Goal: Task Accomplishment & Management: Use online tool/utility

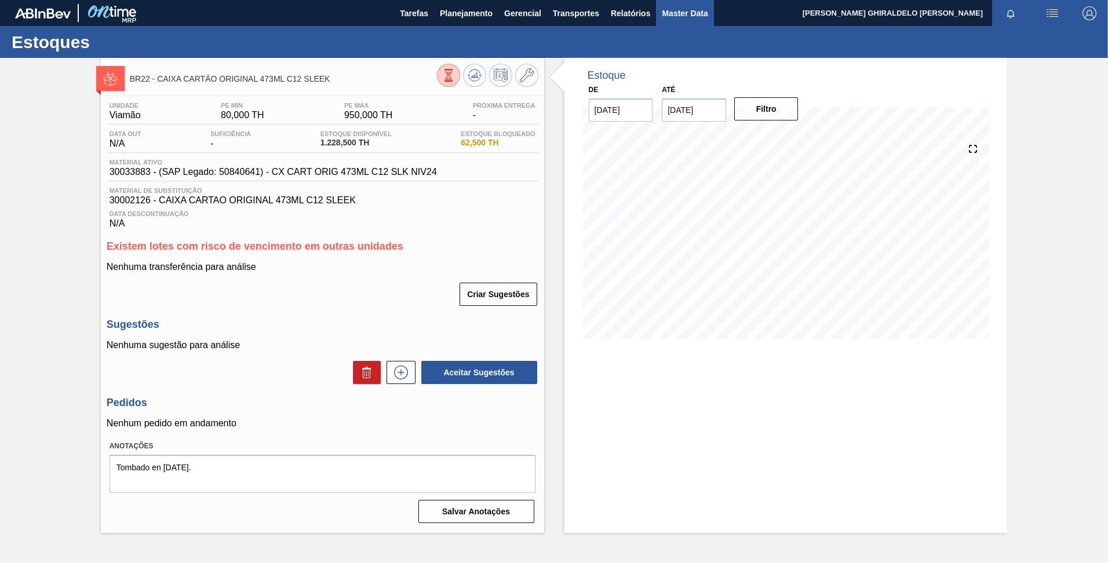
click at [672, 18] on span "Master Data" at bounding box center [685, 13] width 46 height 14
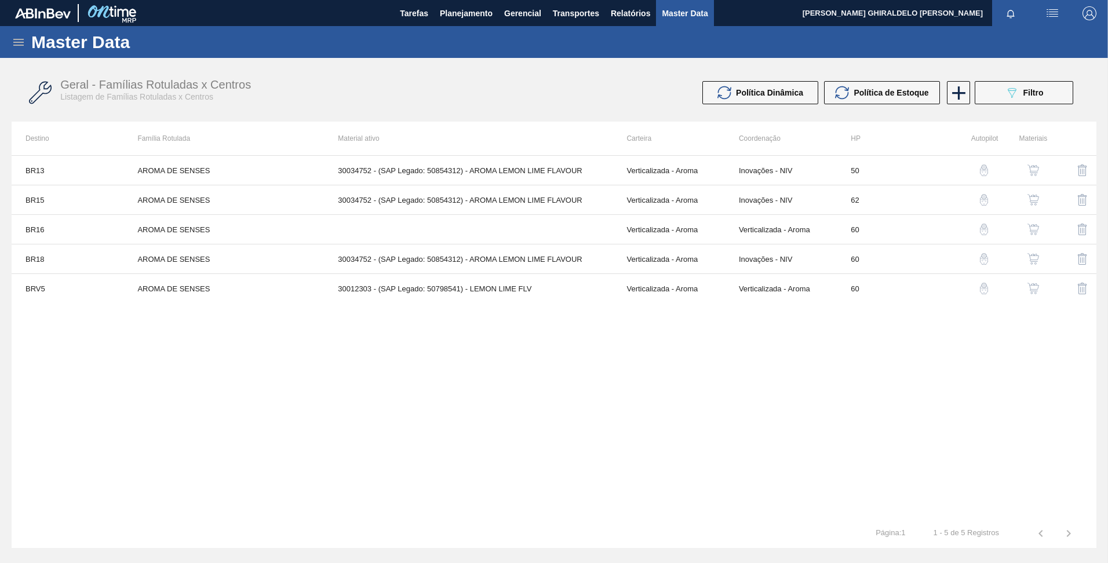
click at [20, 42] on icon at bounding box center [18, 42] width 10 height 7
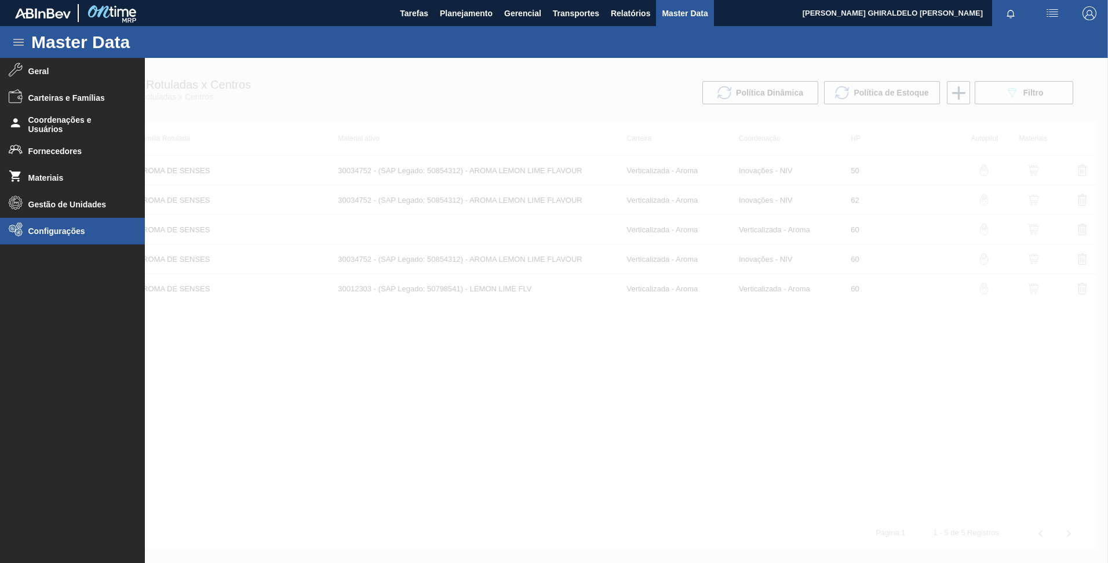
click at [58, 231] on span "Configurações" at bounding box center [76, 231] width 96 height 9
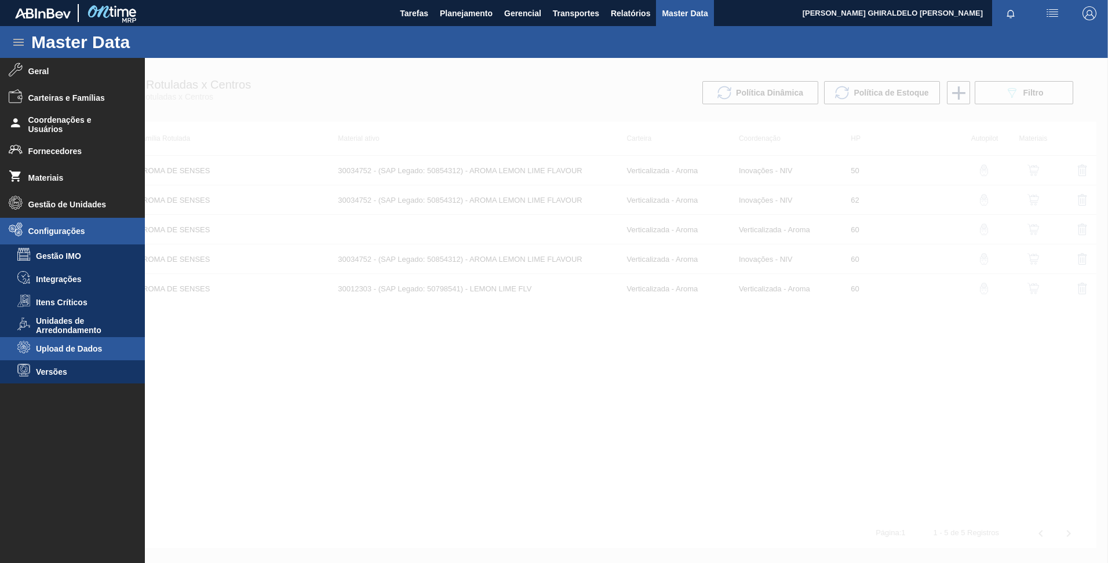
click at [73, 345] on span "Upload de Dados" at bounding box center [80, 348] width 89 height 9
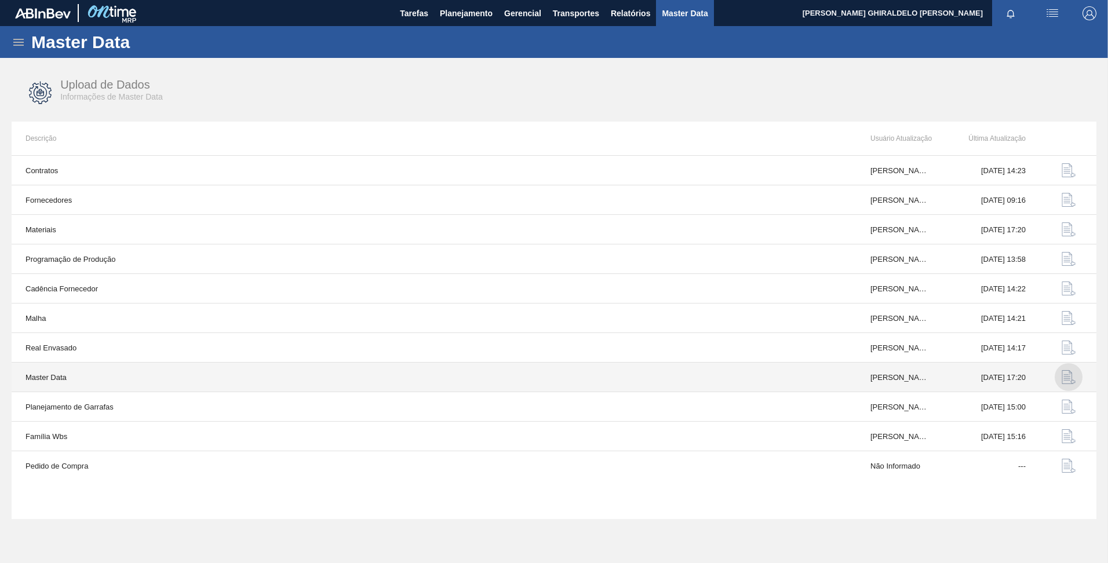
click at [1070, 374] on img "button" at bounding box center [1069, 377] width 14 height 14
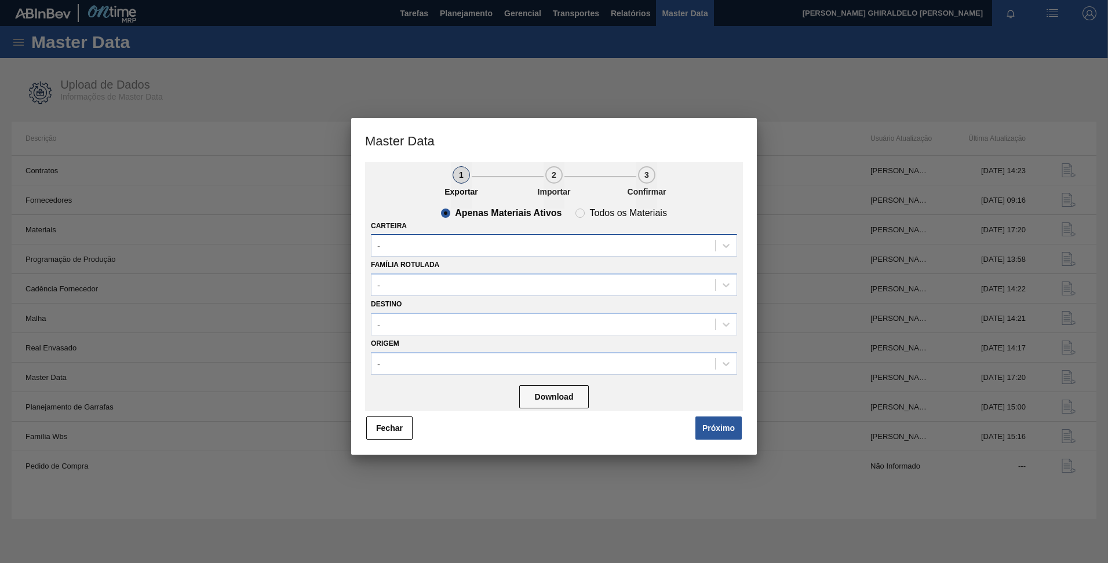
click at [469, 245] on div "-" at bounding box center [544, 246] width 344 height 17
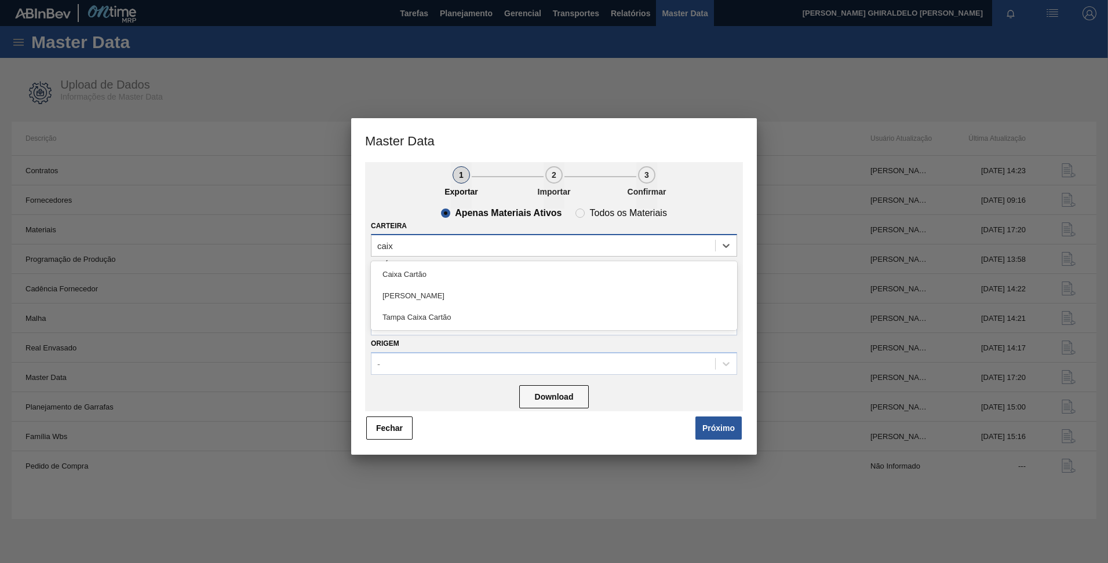
type input "caixa"
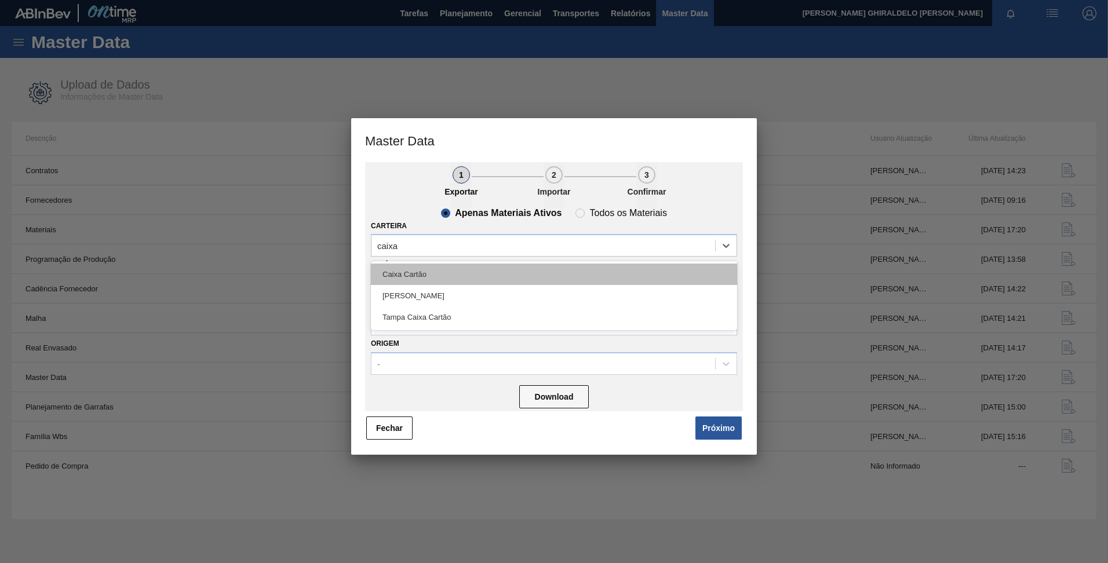
click at [431, 278] on div "Caixa Cartão" at bounding box center [554, 274] width 366 height 21
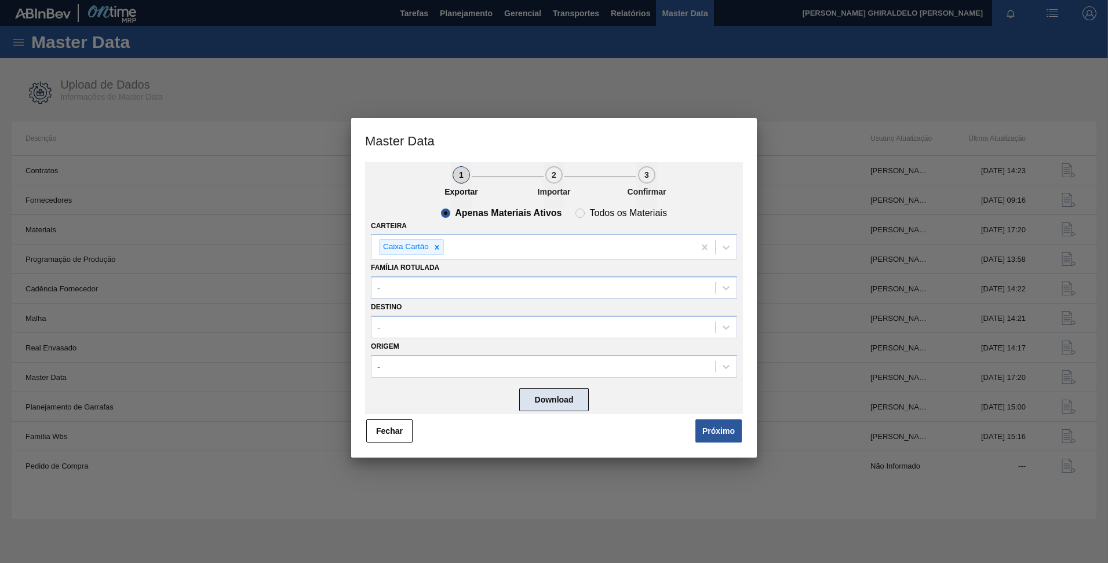
click at [533, 399] on button "Download" at bounding box center [554, 399] width 70 height 23
click at [714, 428] on button "Próximo" at bounding box center [718, 431] width 46 height 23
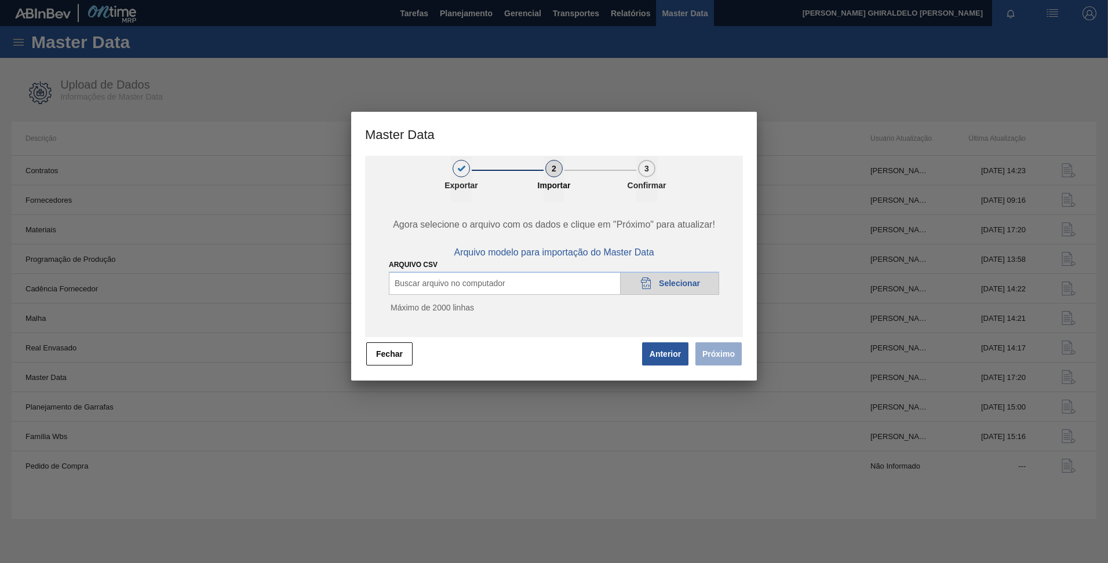
click at [680, 281] on span "Selecionar" at bounding box center [679, 283] width 41 height 9
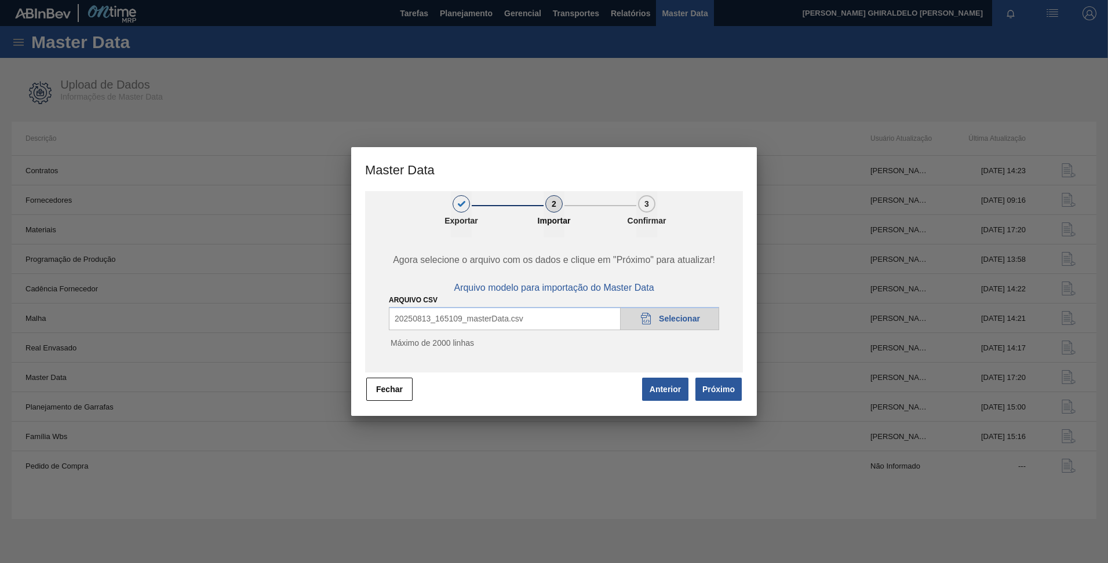
click at [722, 392] on button "Próximo" at bounding box center [718, 389] width 46 height 23
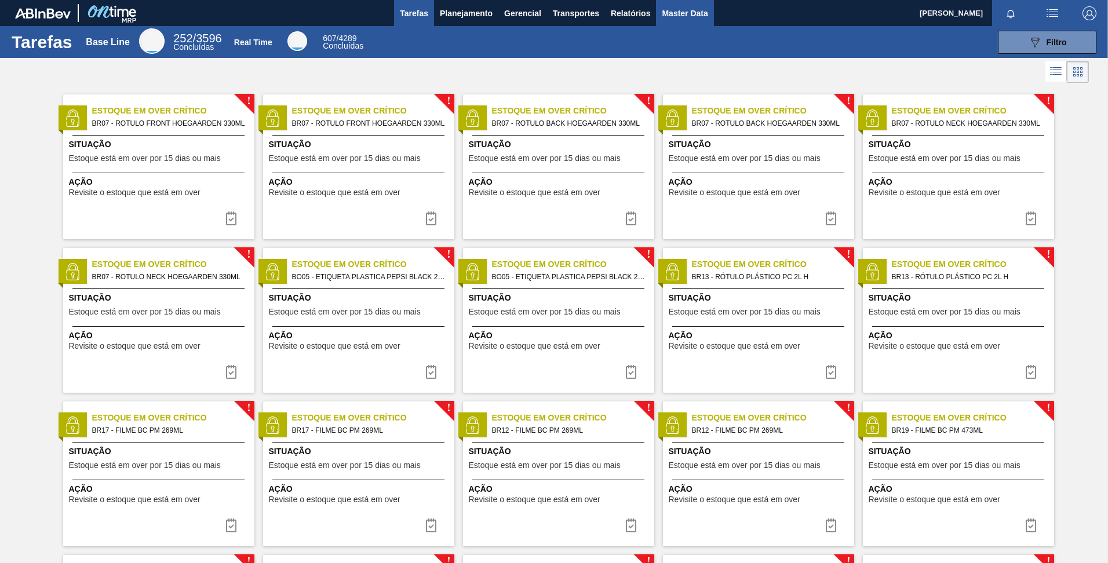
click at [672, 13] on span "Master Data" at bounding box center [685, 13] width 46 height 14
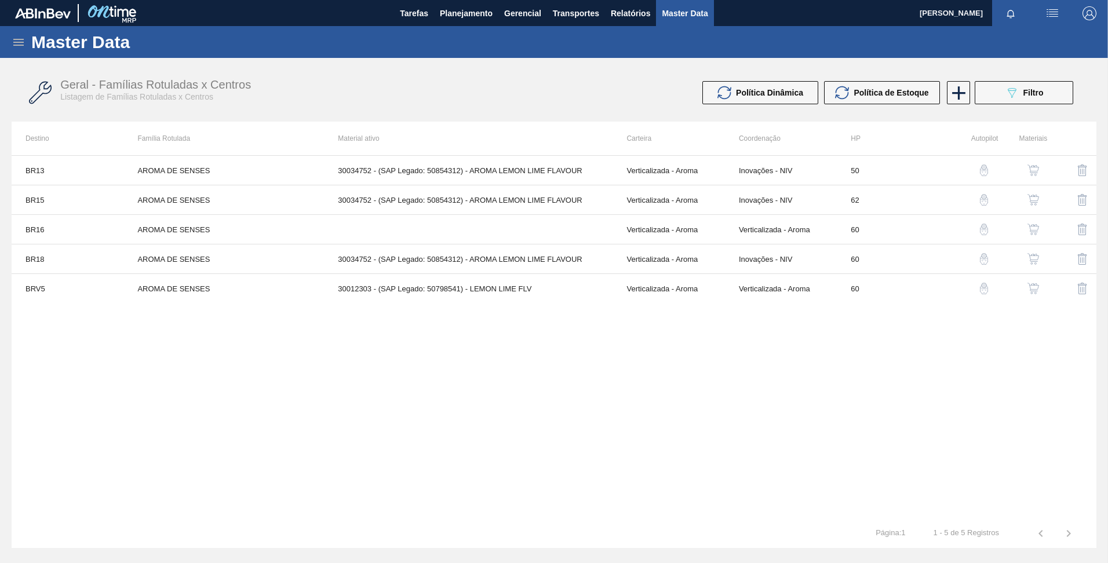
click at [17, 45] on icon at bounding box center [18, 42] width 10 height 7
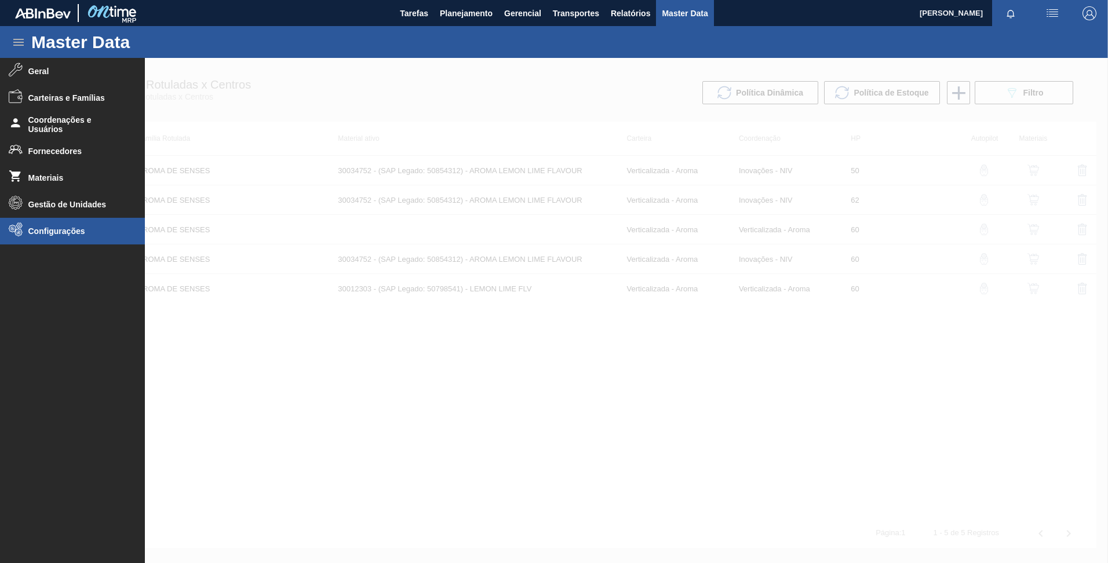
click at [84, 227] on span "Configurações" at bounding box center [76, 231] width 96 height 9
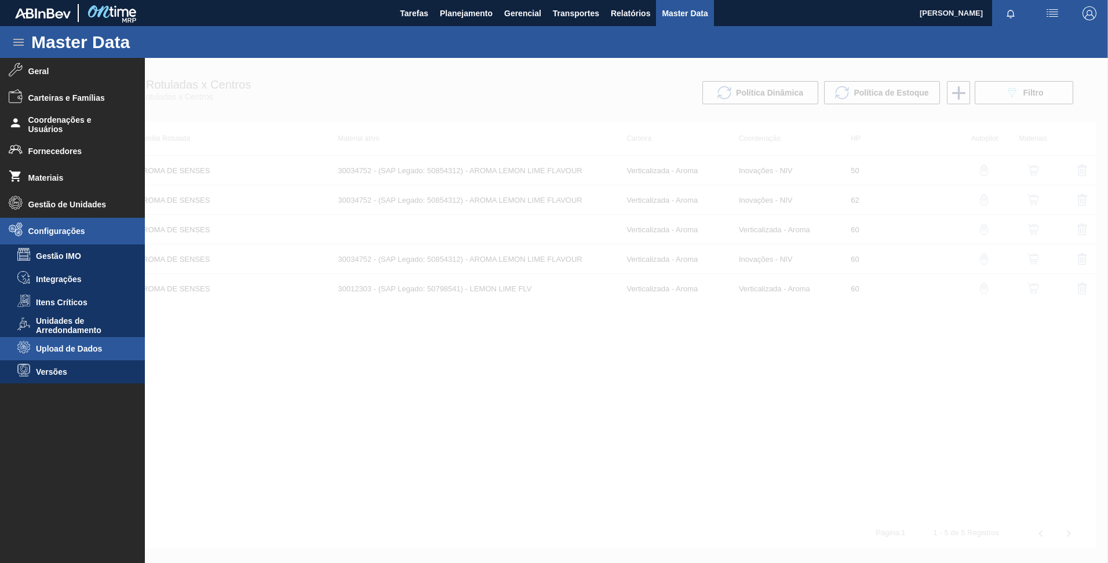
click at [69, 343] on li "Upload de Dados" at bounding box center [72, 348] width 145 height 23
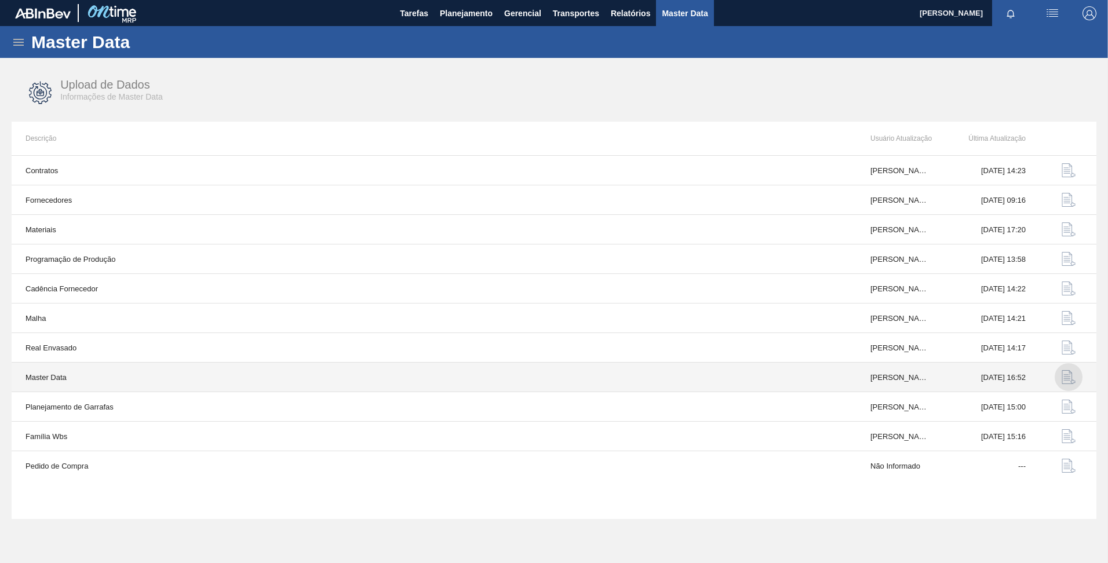
click at [1067, 377] on img "button" at bounding box center [1069, 377] width 14 height 14
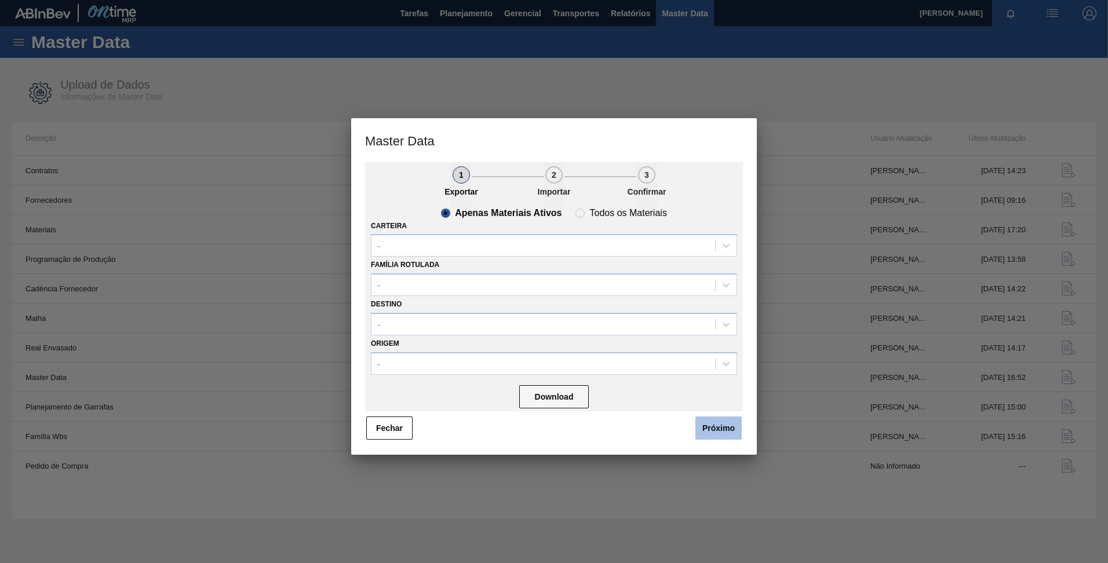
click at [708, 423] on button "Próximo" at bounding box center [718, 428] width 46 height 23
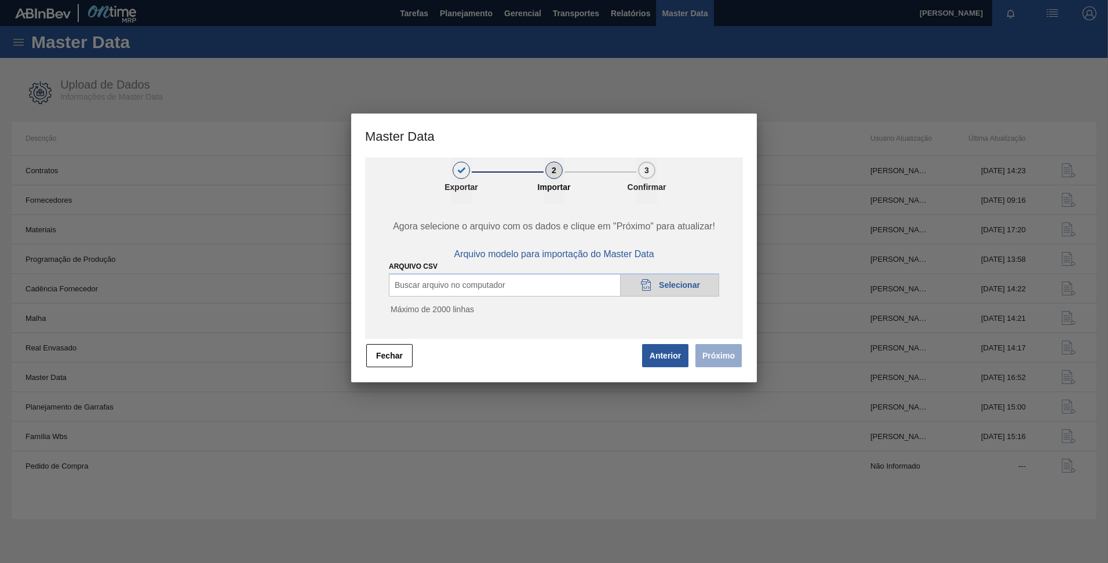
click at [684, 278] on div "20DAD902-3625-4257-8FDA-0C0CB19E2A3D Selecionar" at bounding box center [669, 285] width 99 height 23
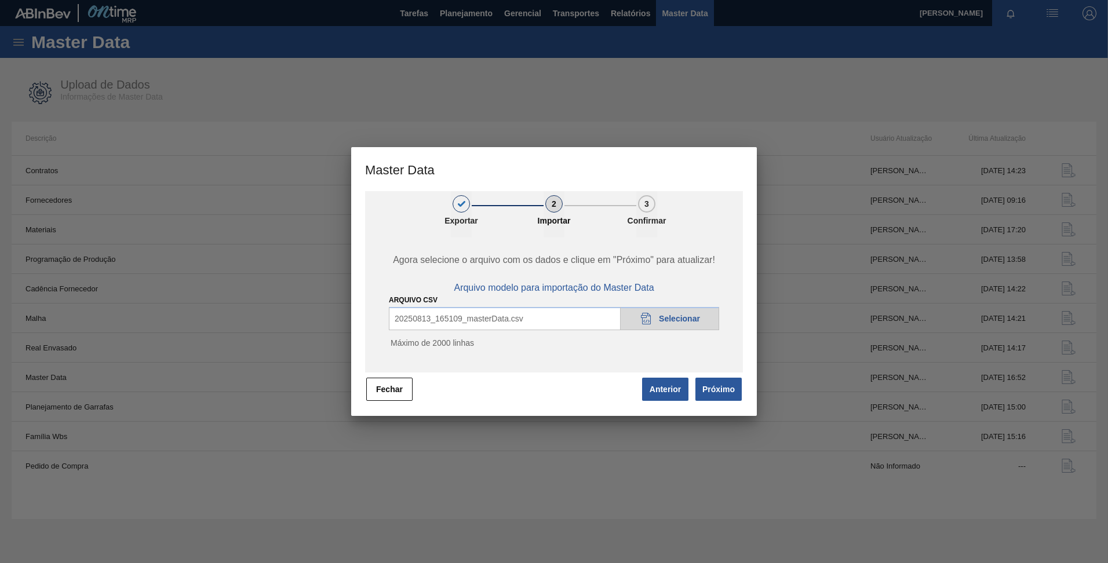
click at [712, 387] on button "Próximo" at bounding box center [718, 389] width 46 height 23
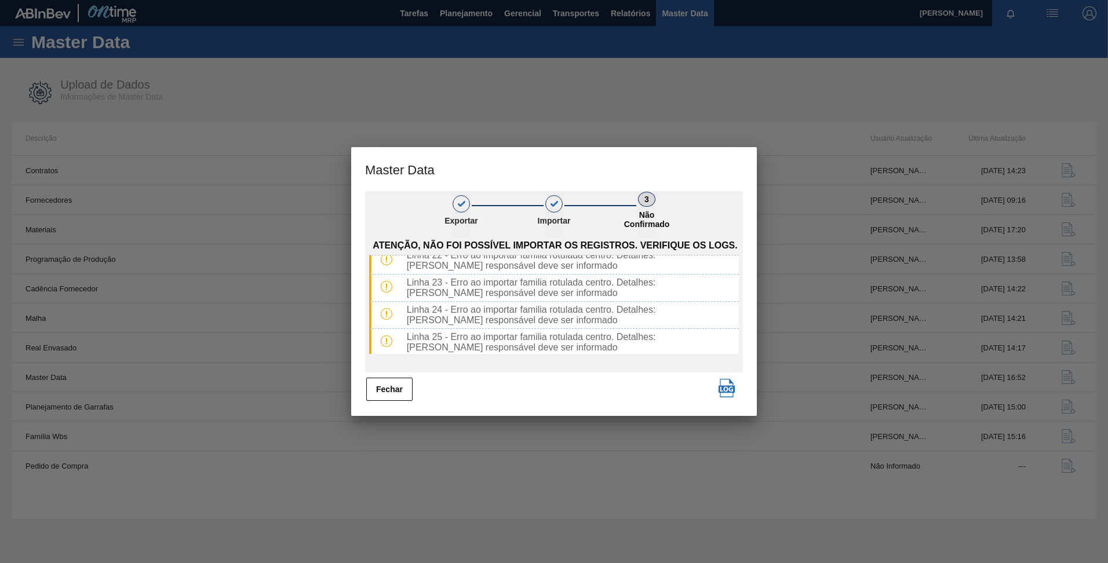
scroll to position [712, 0]
click at [384, 382] on button "Fechar" at bounding box center [389, 389] width 46 height 23
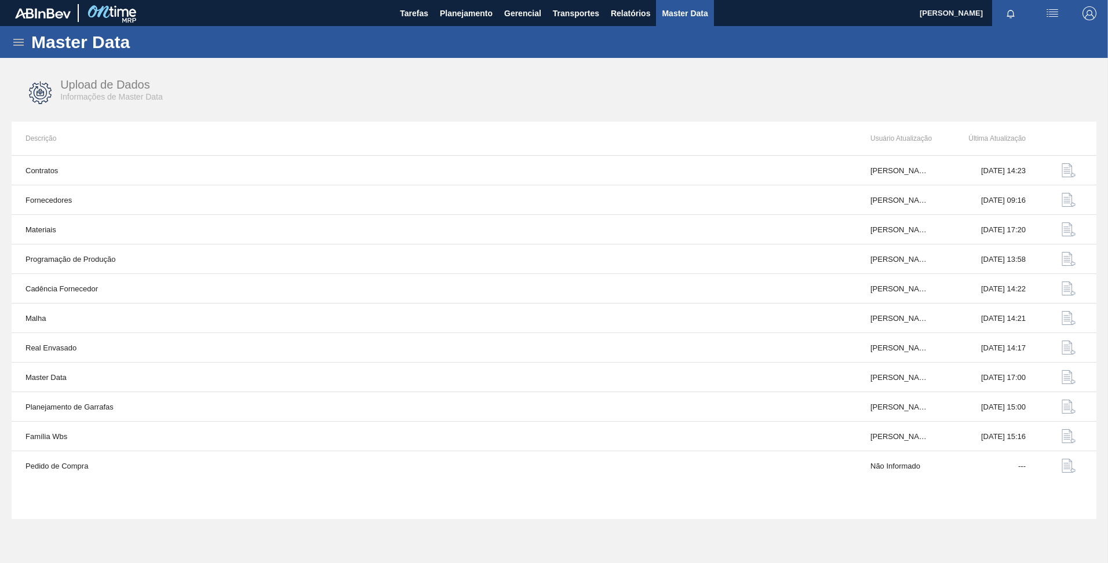
click at [14, 41] on icon at bounding box center [19, 42] width 14 height 14
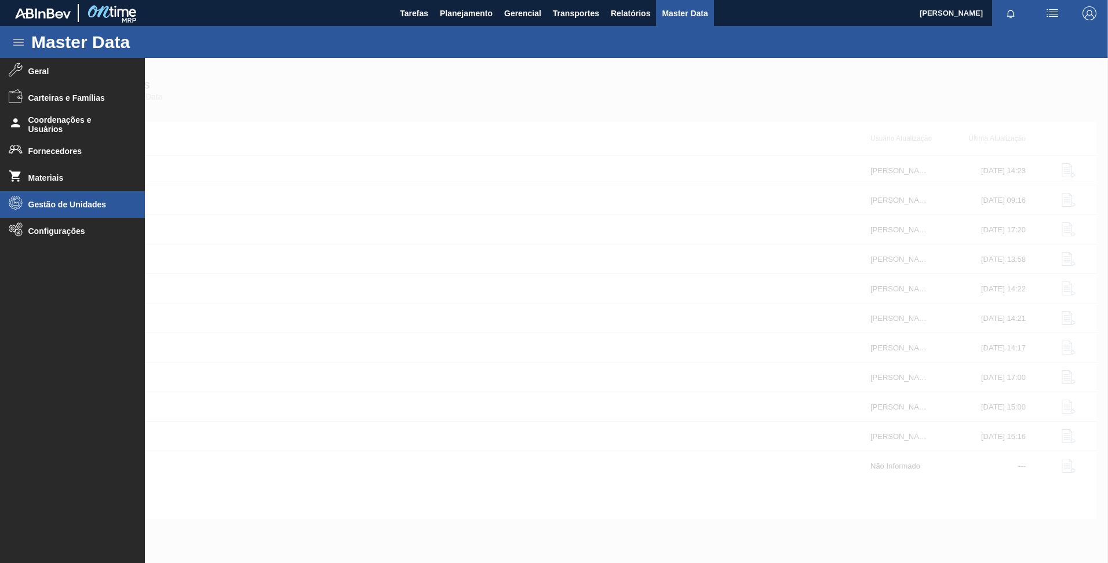
click at [46, 200] on span "Gestão de Unidades" at bounding box center [76, 204] width 96 height 9
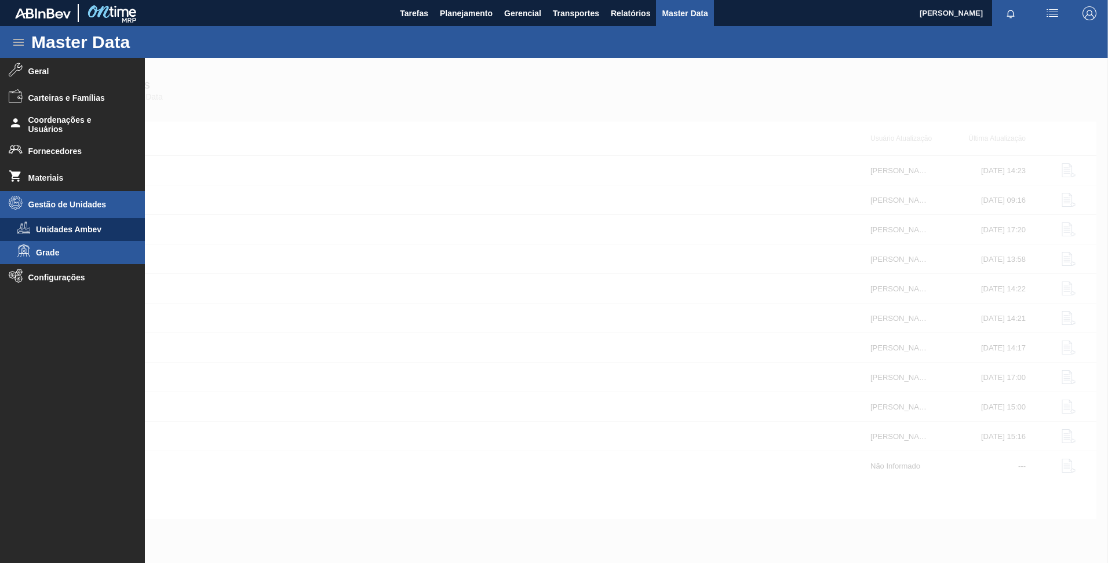
click at [69, 258] on li "Grade" at bounding box center [72, 252] width 145 height 23
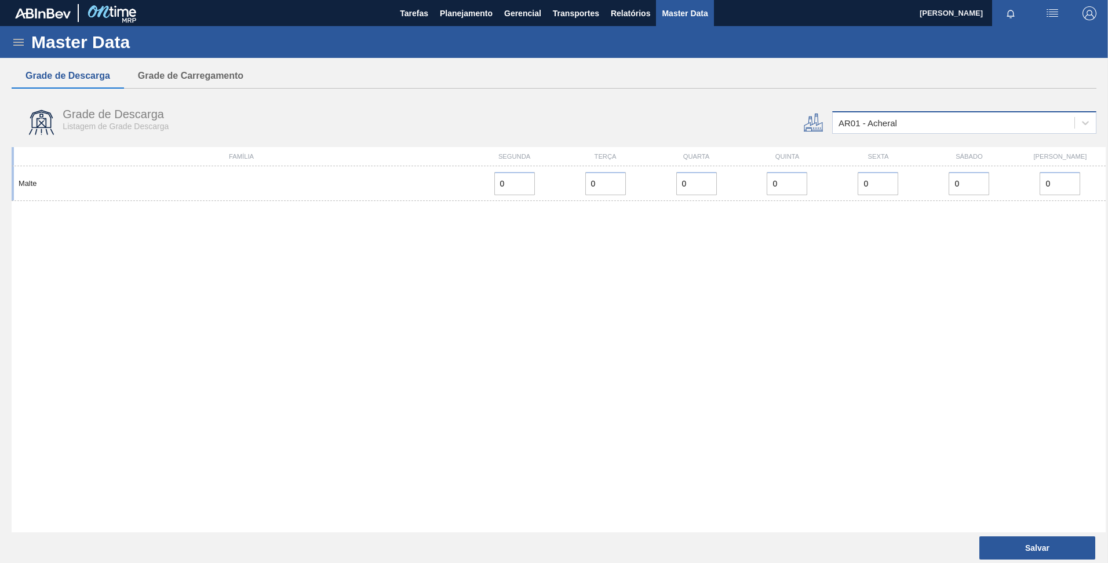
click at [926, 128] on div "AR01 - Acheral" at bounding box center [954, 123] width 242 height 17
click at [901, 119] on div "AR01 - Acheral" at bounding box center [954, 123] width 242 height 17
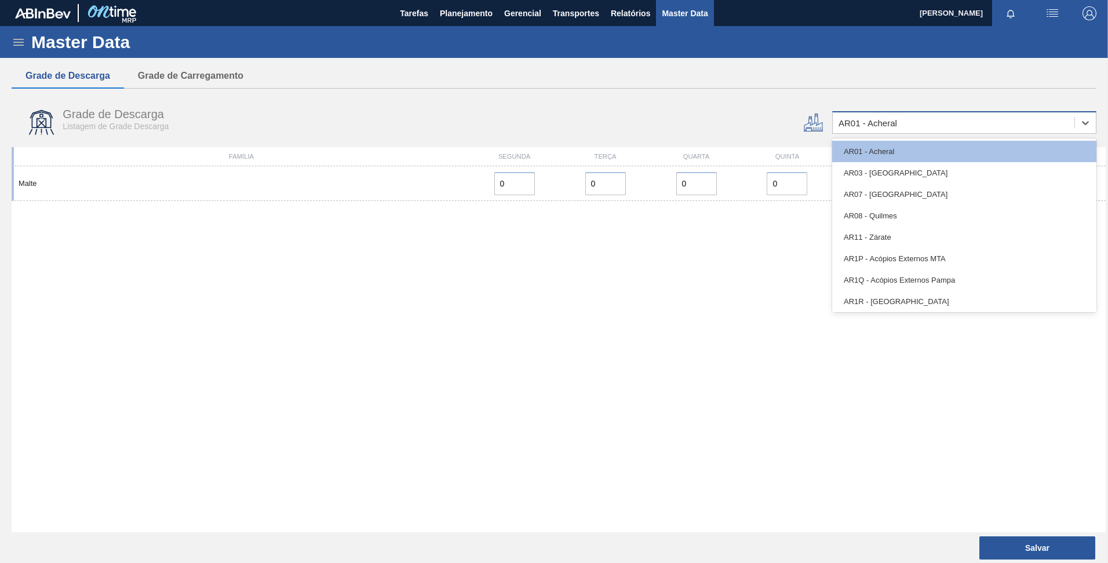
click at [901, 119] on div "AR01 - Acheral" at bounding box center [954, 123] width 242 height 17
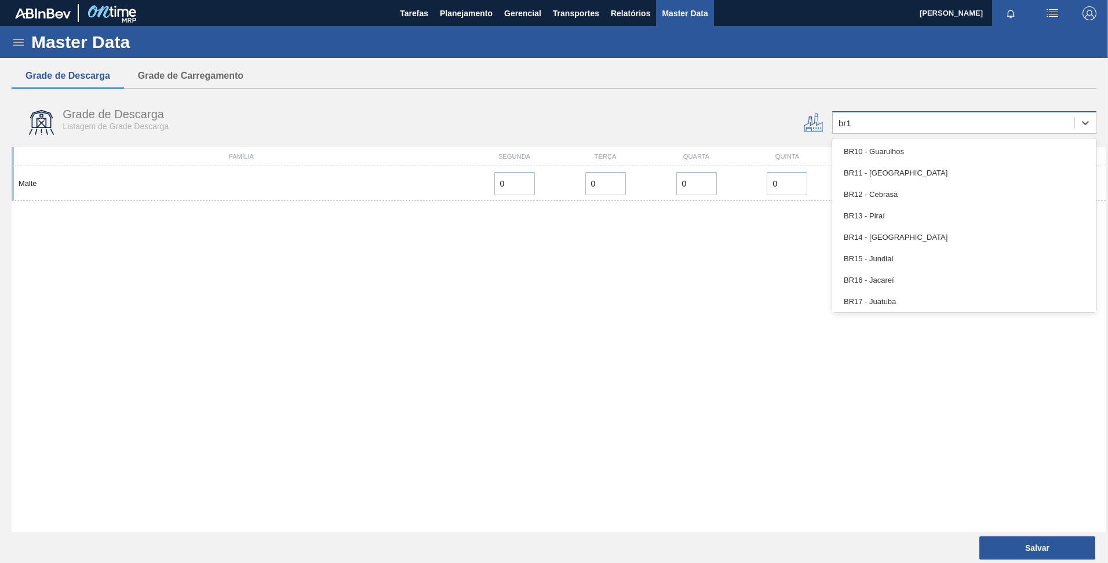
type input "br19"
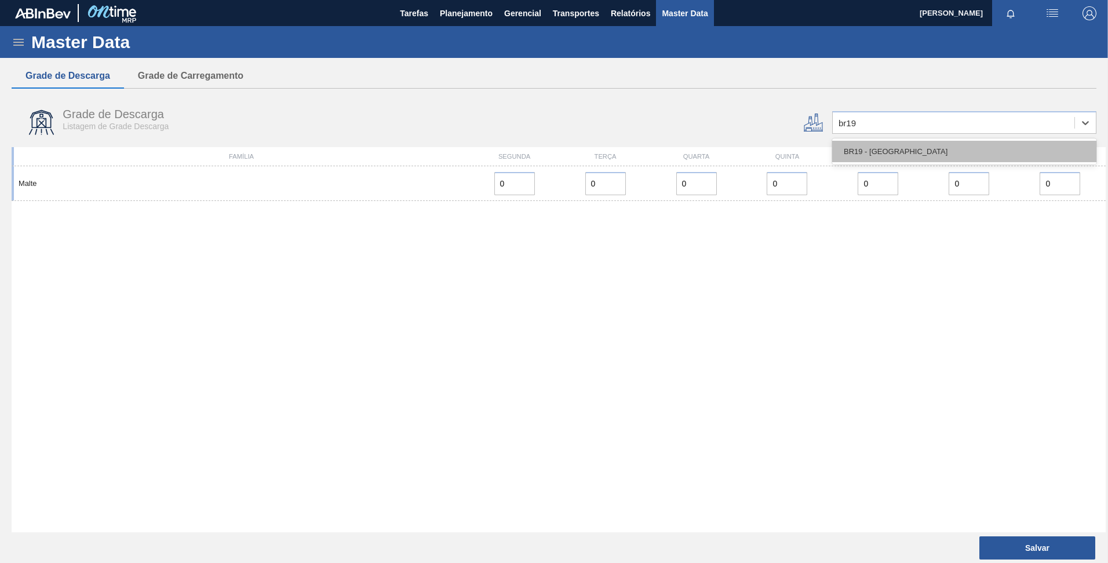
click at [891, 148] on div "BR19 - Nova Rio" at bounding box center [964, 151] width 264 height 21
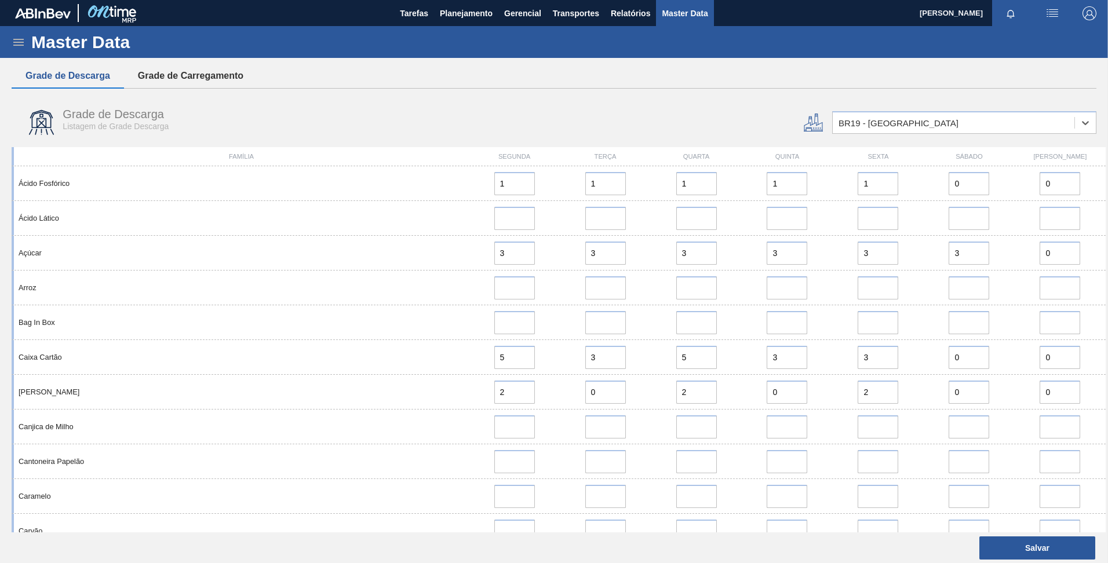
click at [160, 84] on button "Grade de Carregamento" at bounding box center [190, 76] width 133 height 24
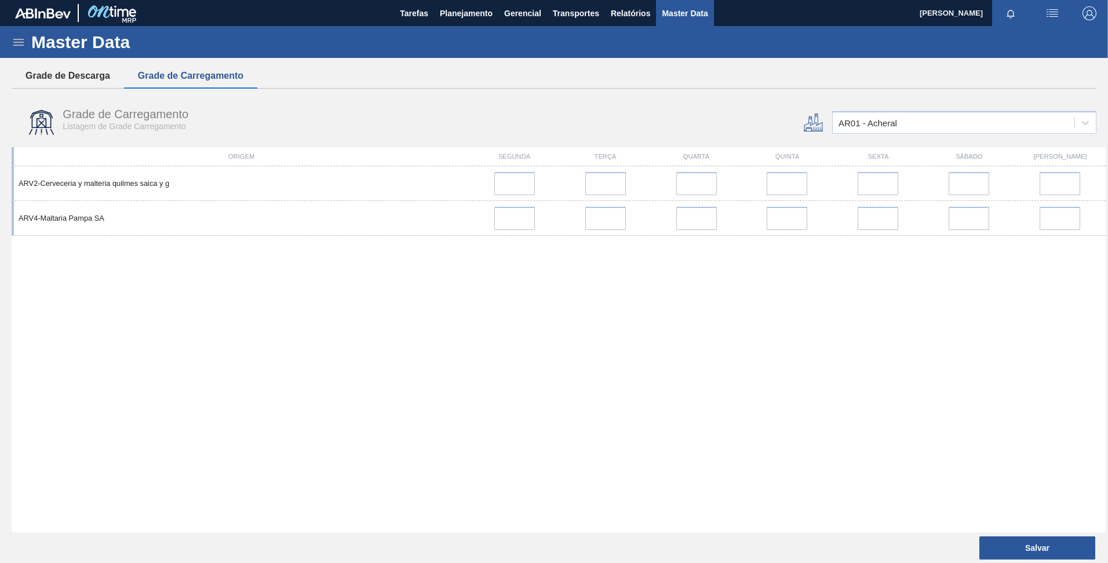
click at [97, 71] on button "Grade de Descarga" at bounding box center [68, 76] width 112 height 24
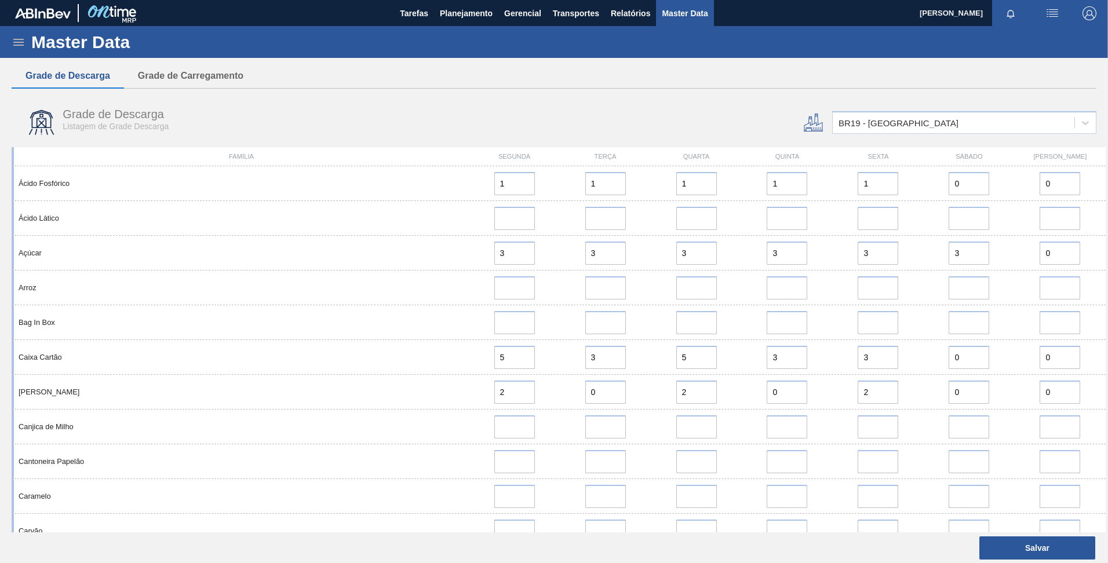
click at [21, 37] on icon at bounding box center [19, 42] width 14 height 14
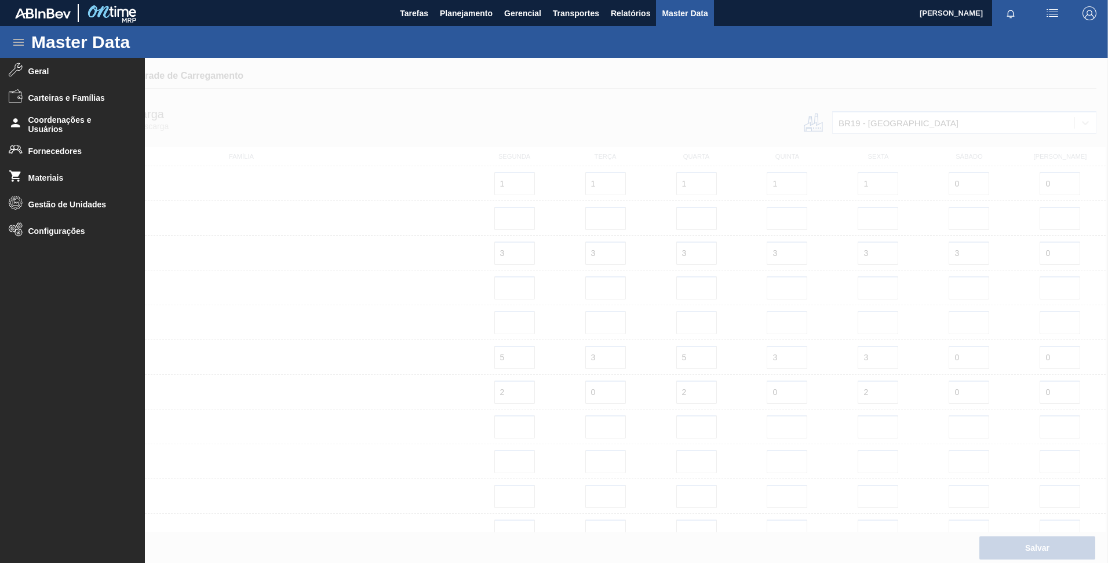
click at [21, 37] on icon at bounding box center [19, 42] width 14 height 14
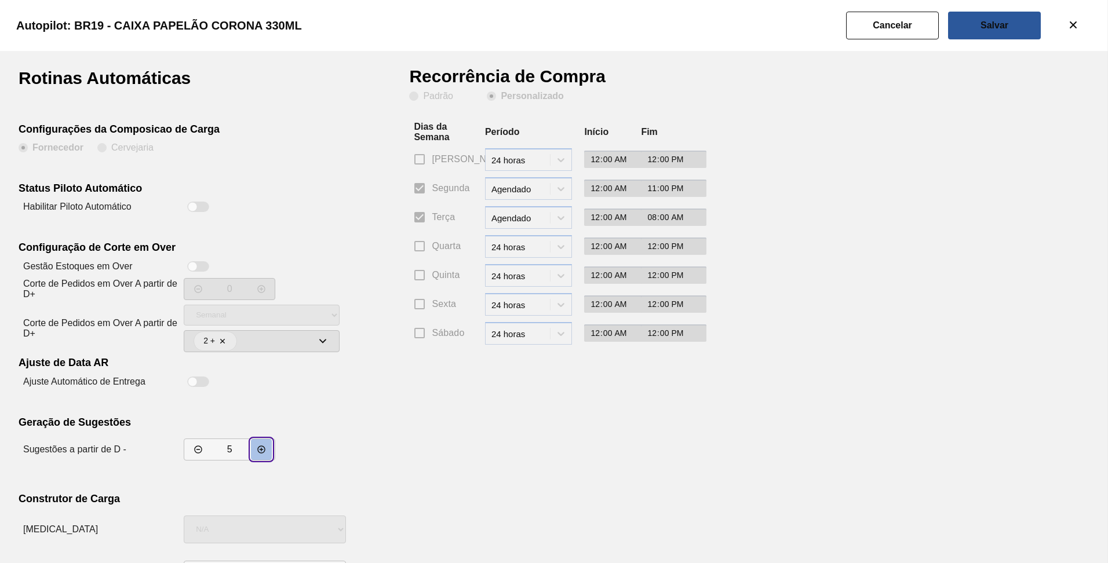
click at [260, 451] on icon "decrementar valor" at bounding box center [261, 449] width 9 height 9
type input "7"
click at [979, 23] on button "Salvar" at bounding box center [994, 26] width 93 height 28
click at [968, 32] on button "Salvar" at bounding box center [994, 26] width 93 height 28
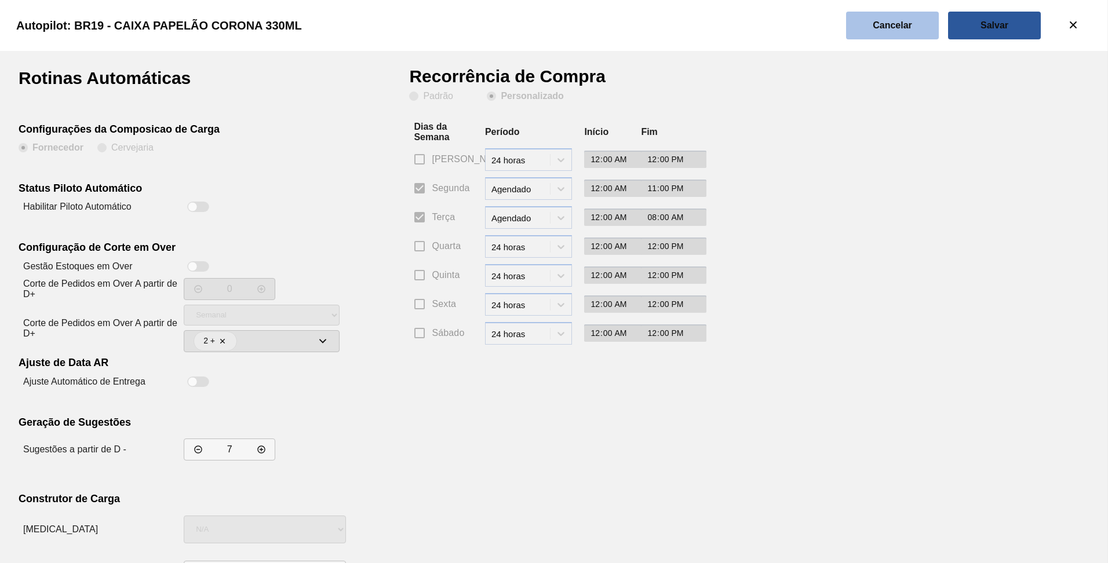
click at [0, 0] on slot "Cancelar" at bounding box center [0, 0] width 0 height 0
click at [878, 18] on button "Cancelar" at bounding box center [892, 26] width 93 height 28
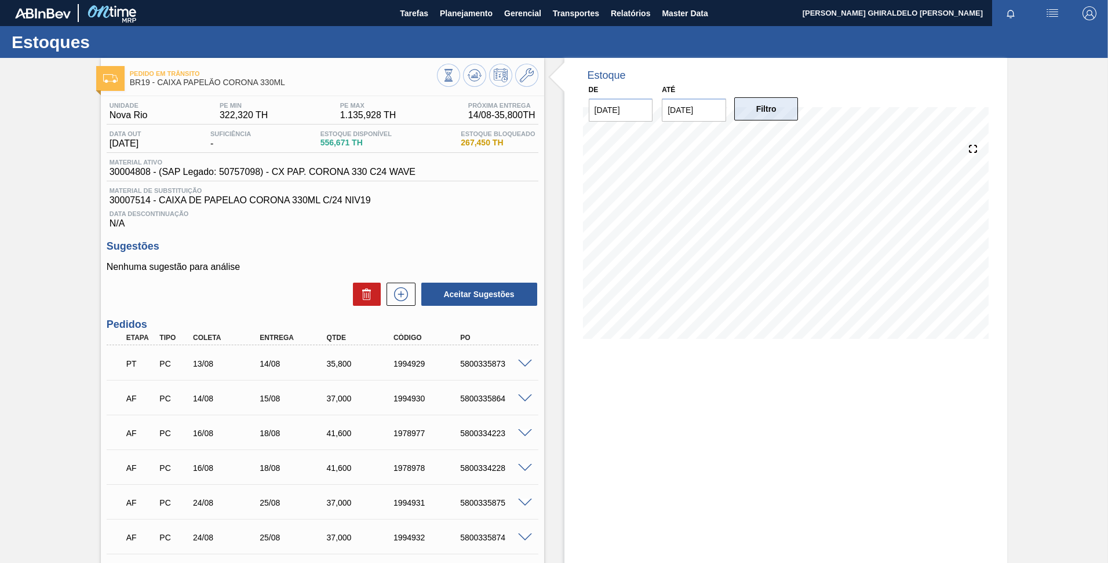
click at [756, 101] on button "Filtro" at bounding box center [766, 108] width 64 height 23
click at [717, 116] on input "27/08/2025" at bounding box center [694, 110] width 64 height 23
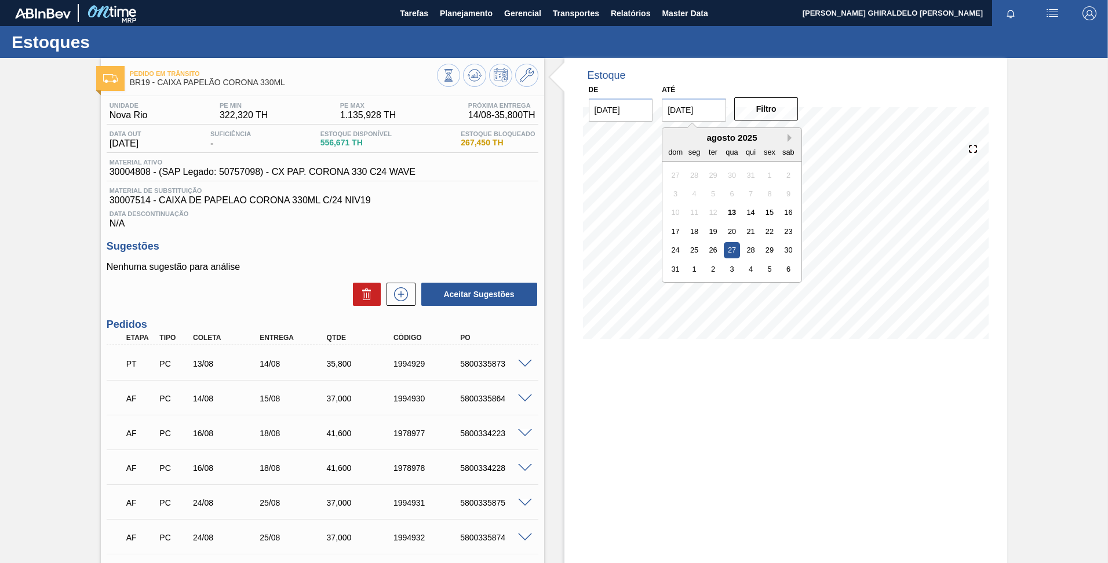
click at [790, 140] on button "Next Month" at bounding box center [792, 138] width 8 height 8
click at [791, 256] on div "29" at bounding box center [789, 250] width 16 height 16
type input "29/11/2025"
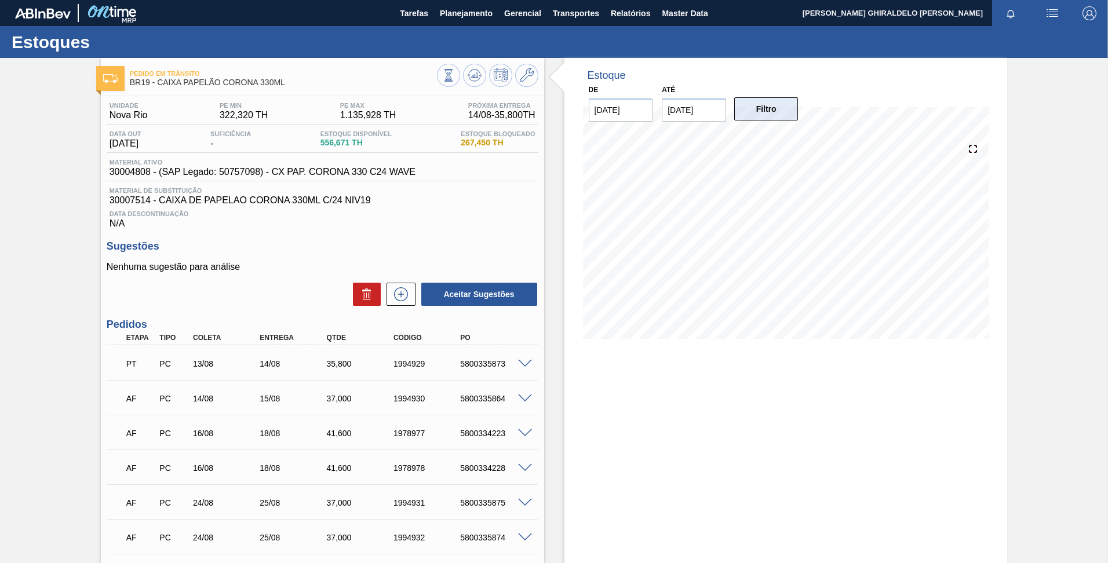
click at [759, 116] on button "Filtro" at bounding box center [766, 108] width 64 height 23
click at [455, 81] on icon at bounding box center [448, 75] width 13 height 13
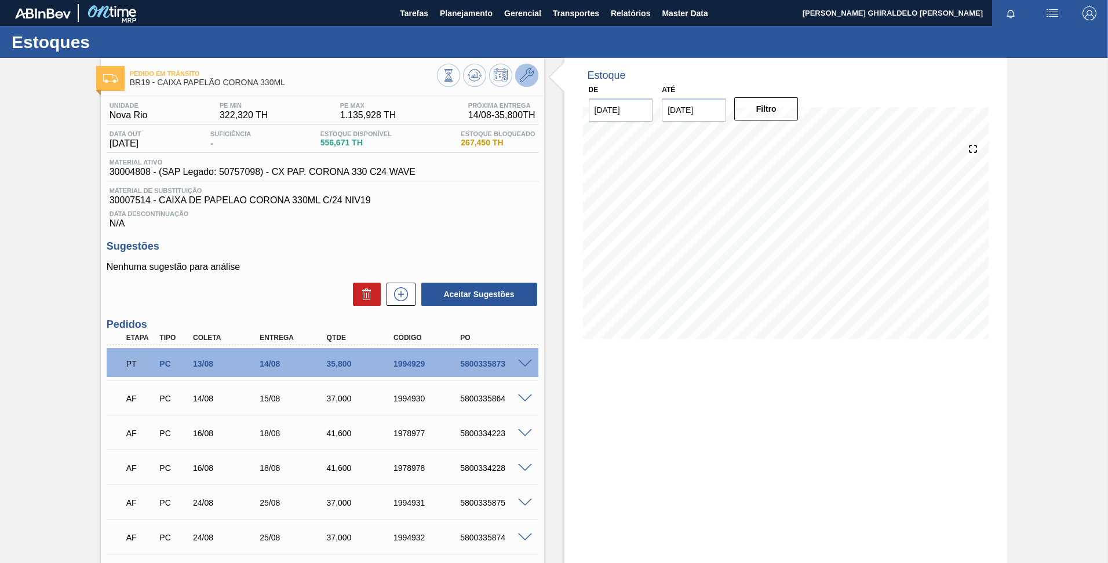
click at [463, 64] on button at bounding box center [474, 75] width 23 height 23
drag, startPoint x: 524, startPoint y: 71, endPoint x: 466, endPoint y: 210, distance: 150.2
click at [466, 210] on div "Data Descontinuação N/A" at bounding box center [323, 217] width 432 height 23
click at [475, 81] on icon at bounding box center [474, 78] width 12 height 6
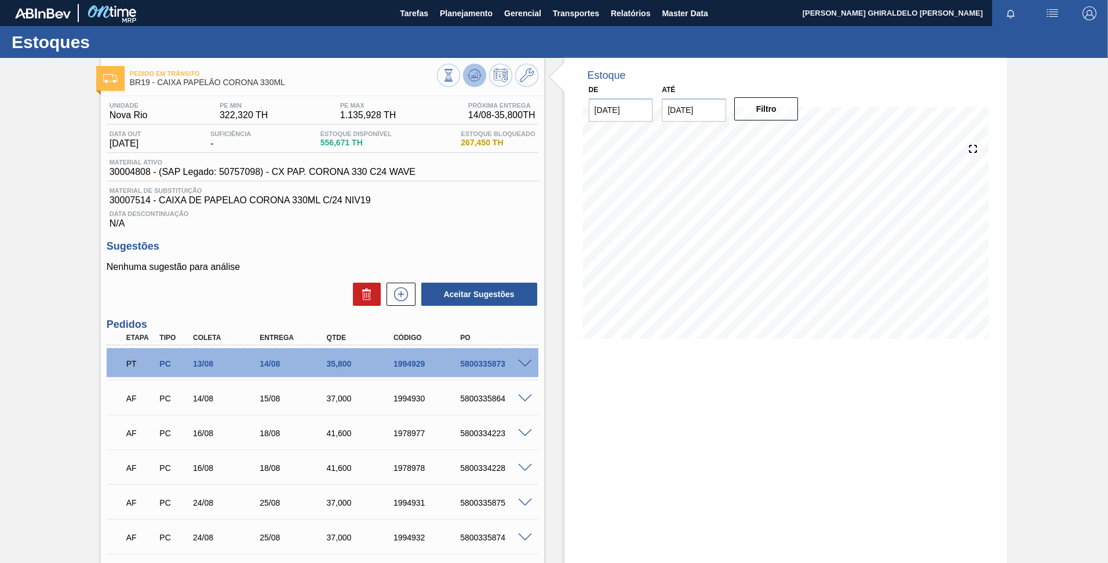
click at [475, 81] on icon at bounding box center [474, 78] width 12 height 6
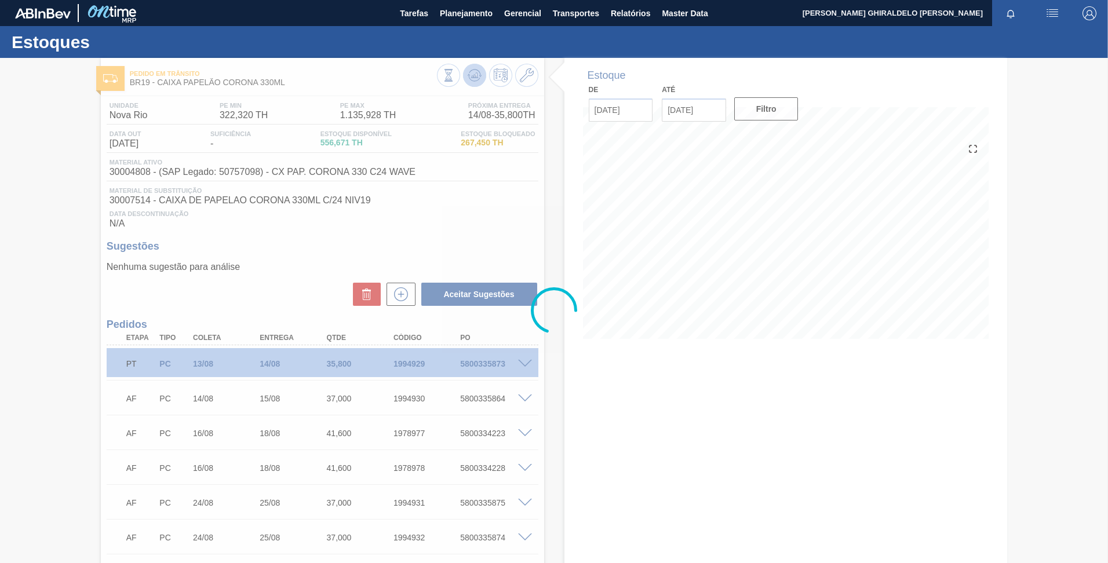
click at [475, 81] on div at bounding box center [554, 310] width 1108 height 505
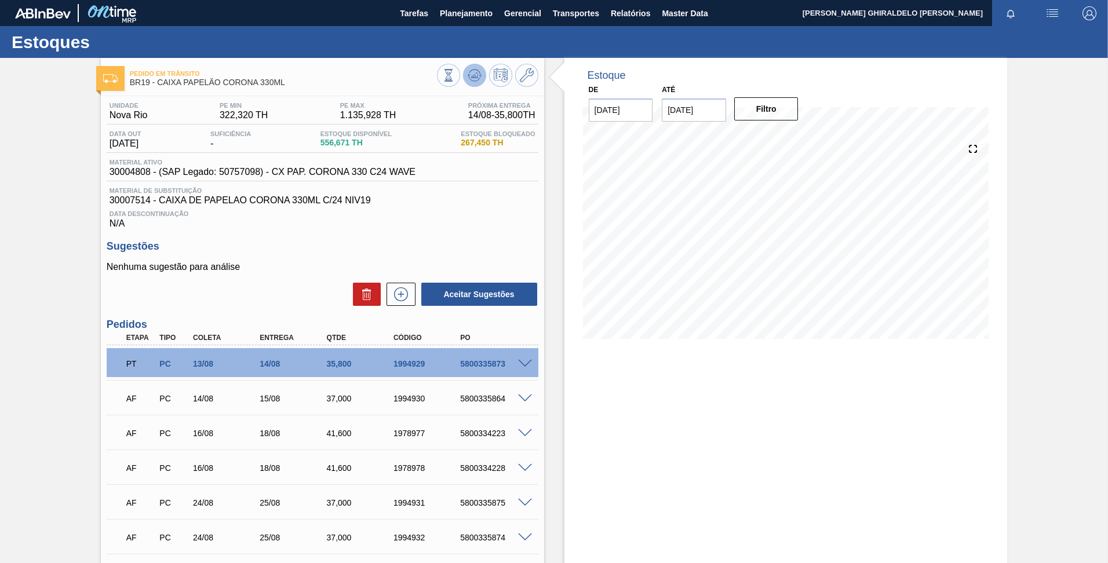
click at [475, 81] on icon at bounding box center [474, 78] width 12 height 6
click at [687, 16] on span "Master Data" at bounding box center [685, 13] width 46 height 14
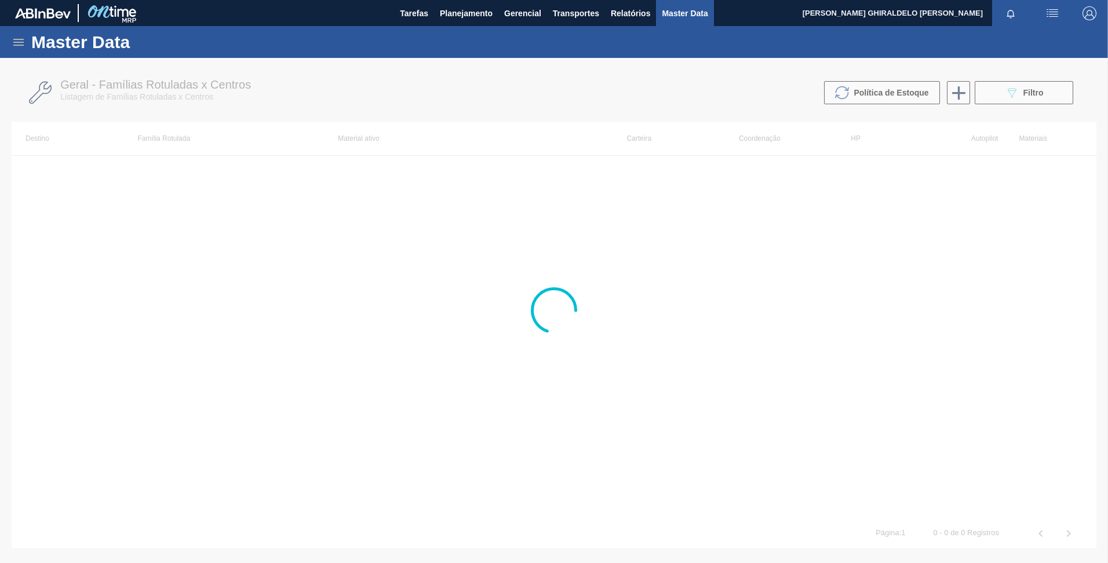
click at [19, 48] on icon at bounding box center [19, 42] width 14 height 14
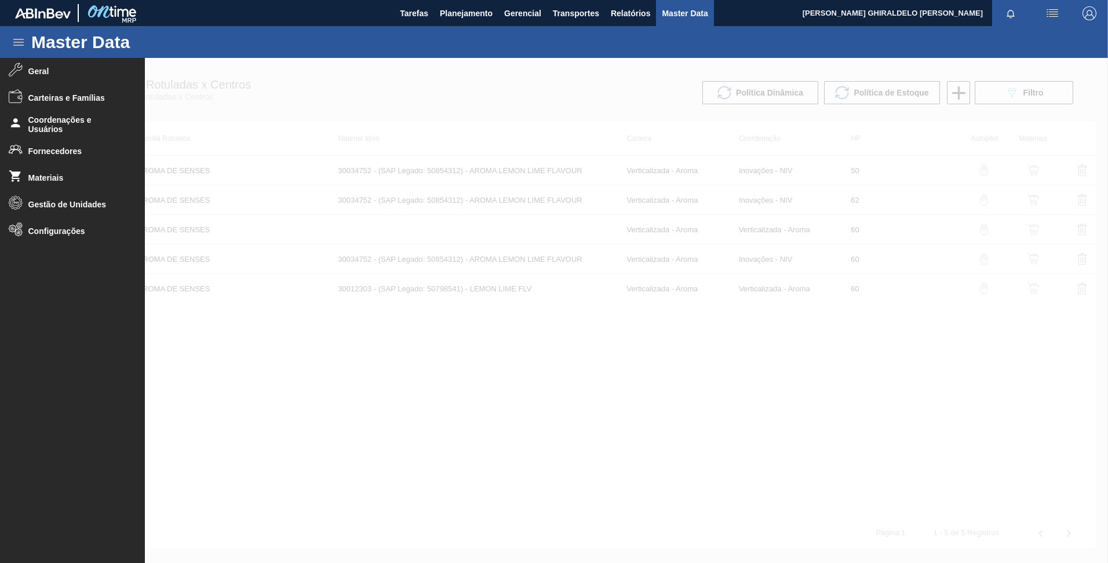
click at [229, 159] on div at bounding box center [554, 310] width 1108 height 505
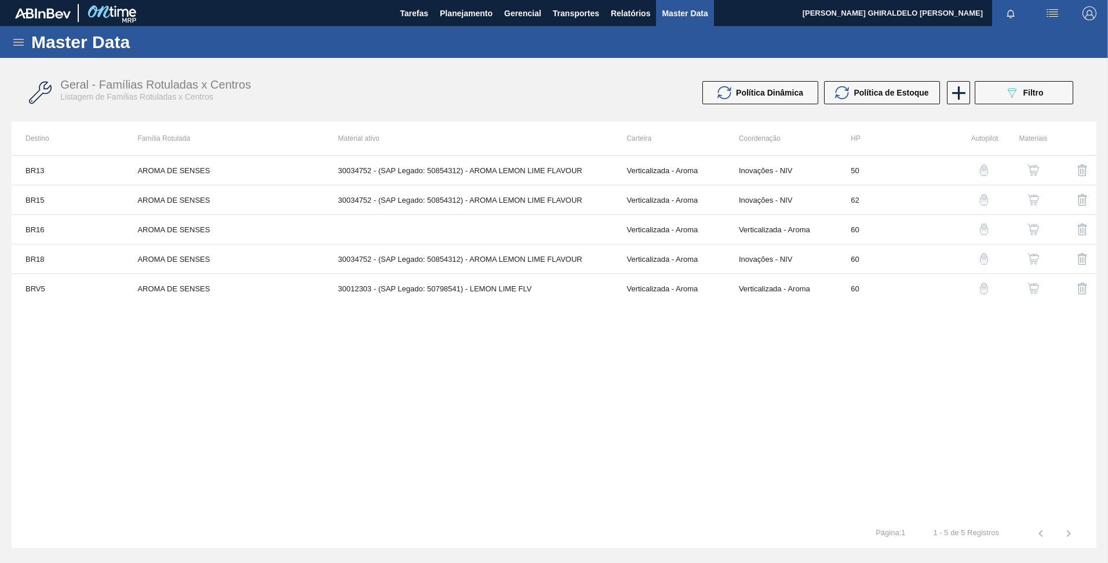
click at [19, 47] on icon at bounding box center [19, 42] width 14 height 14
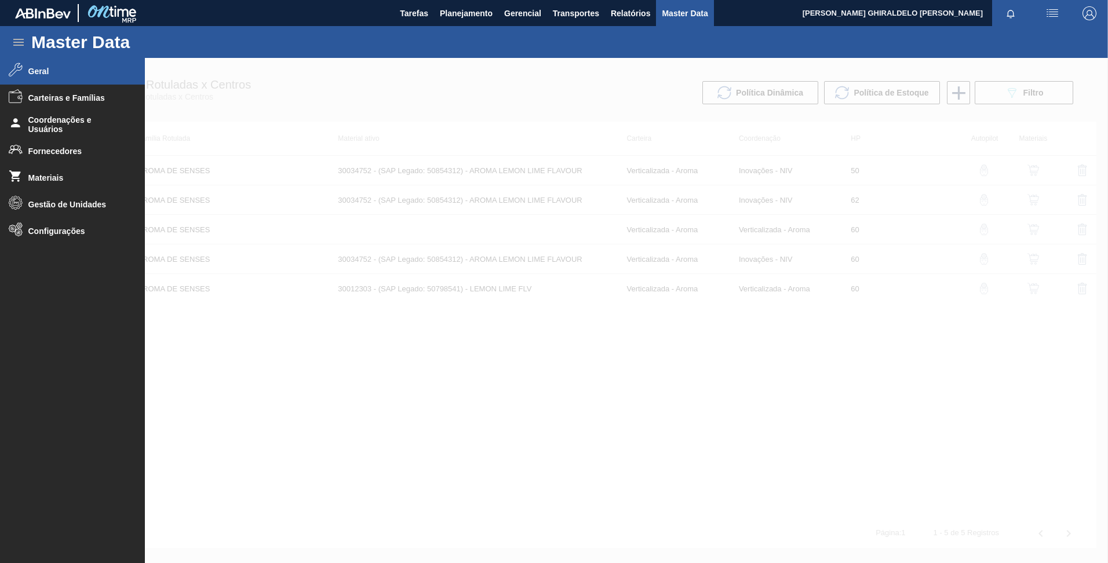
click at [45, 65] on li "Geral" at bounding box center [72, 71] width 145 height 27
